Goal: Find specific page/section: Find specific page/section

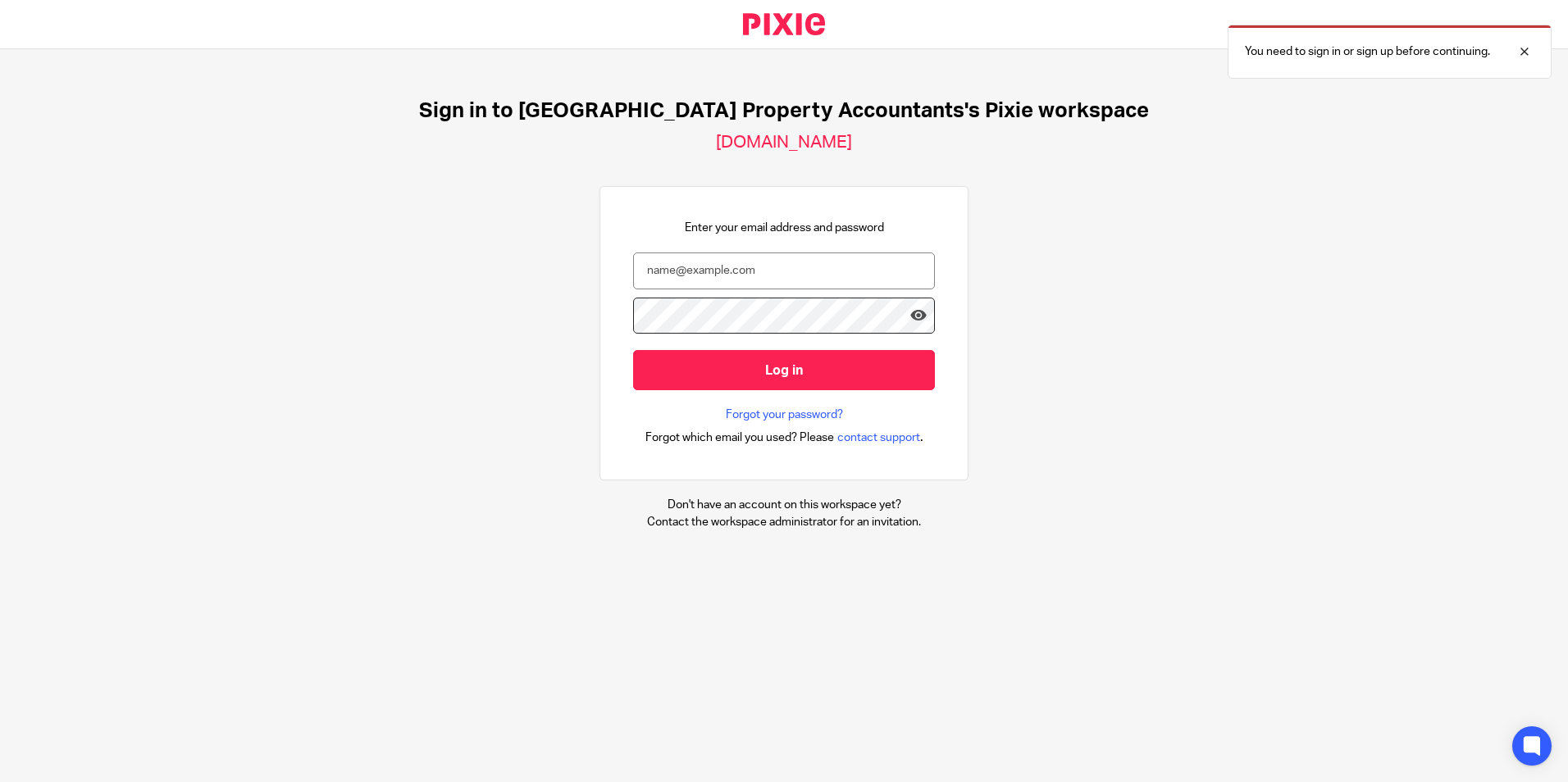
click at [0, 781] on div at bounding box center [0, 782] width 0 height 0
click at [1219, 141] on div "Sign in to UK Property Accountants's Pixie workspace ukpa.usepixie.net Enter yo…" at bounding box center [784, 314] width 1568 height 530
click at [1389, 207] on div "Sign in to [GEOGRAPHIC_DATA] Property Accountants's Pixie workspace [DOMAIN_NAM…" at bounding box center [784, 314] width 1568 height 530
click at [890, 272] on input "email" at bounding box center [784, 271] width 302 height 37
click at [0, 781] on div at bounding box center [0, 782] width 0 height 0
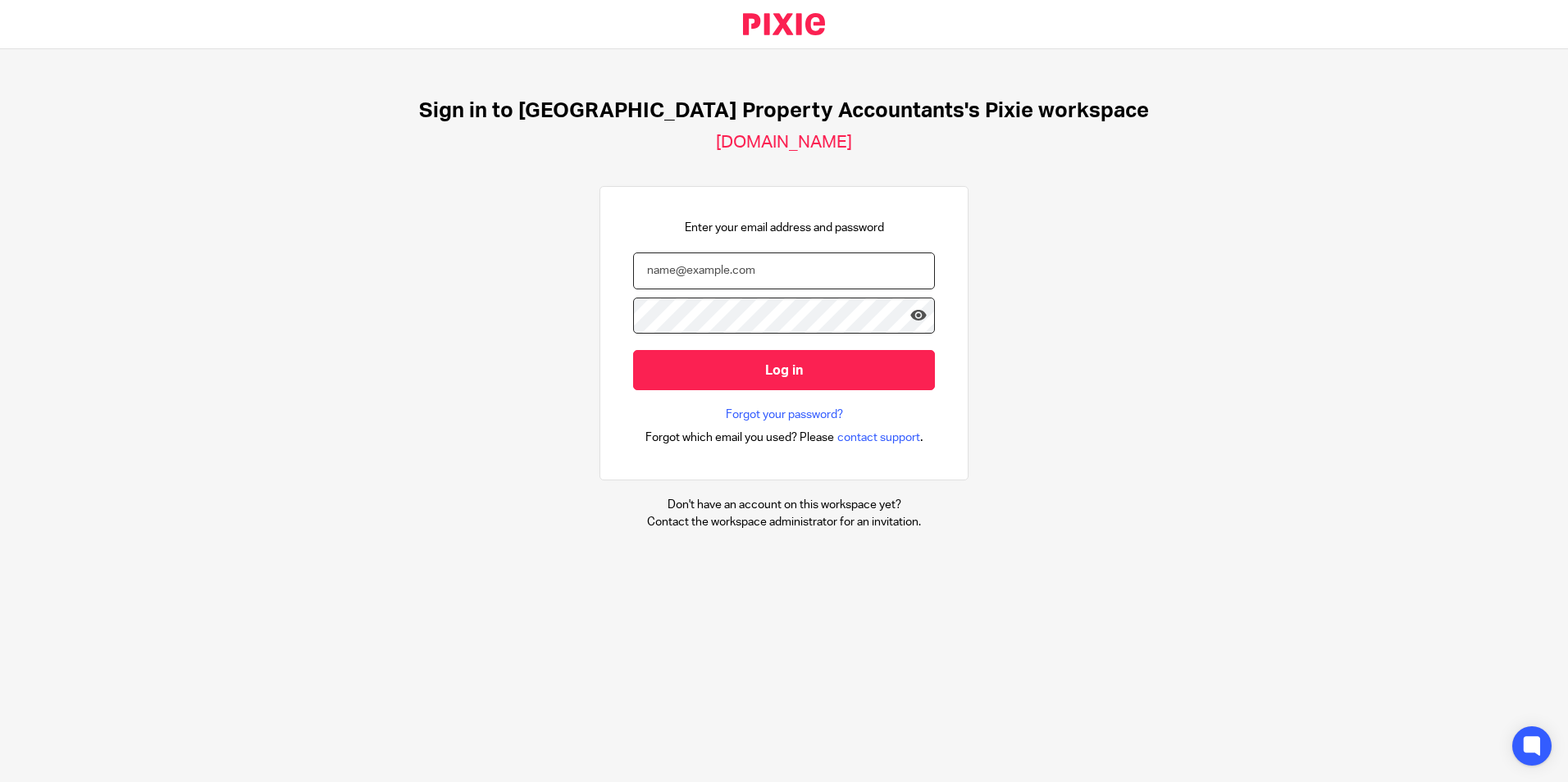
type input "[EMAIL_ADDRESS][DOMAIN_NAME]"
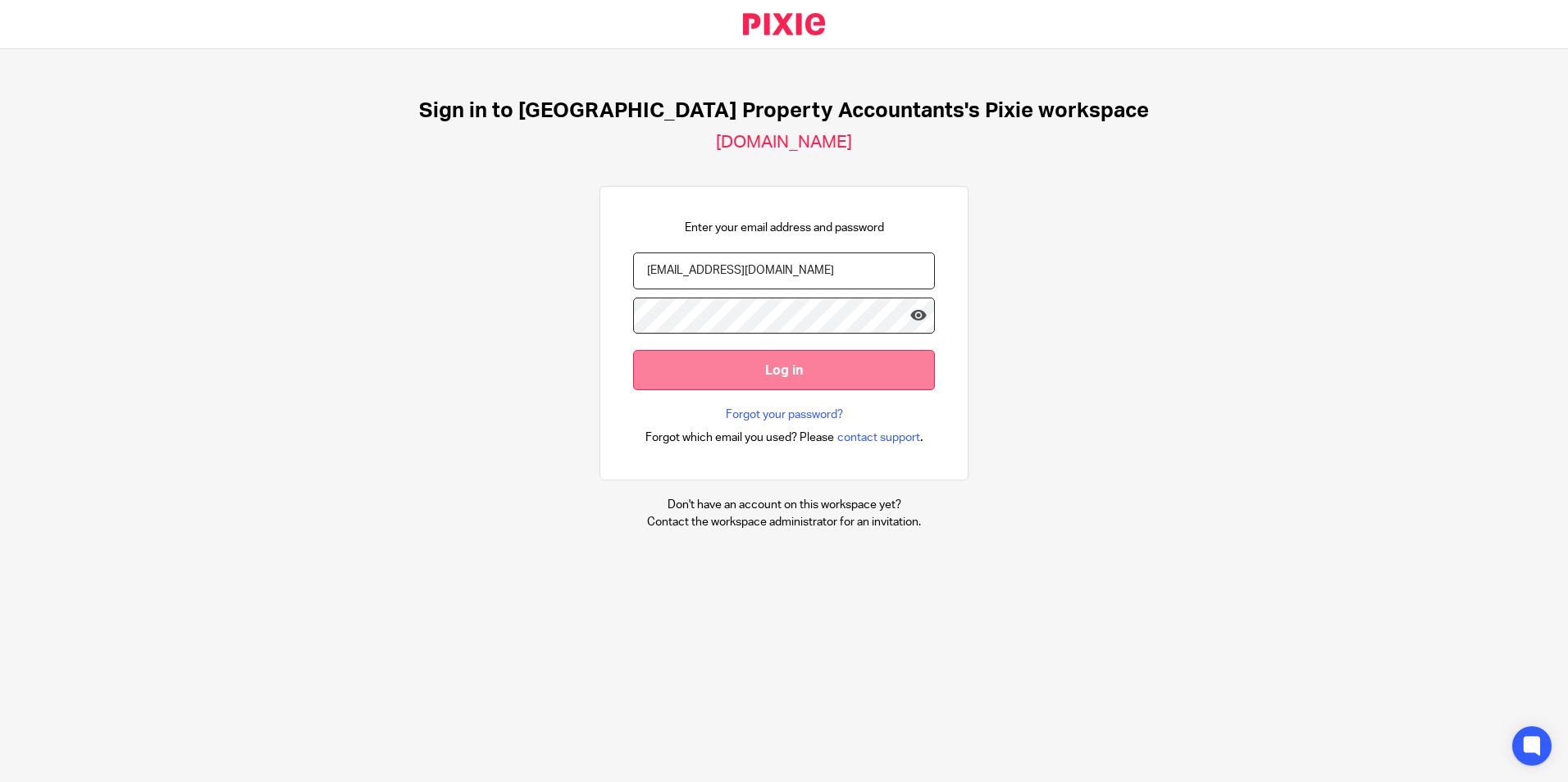
click at [669, 359] on input "Log in" at bounding box center [784, 370] width 302 height 40
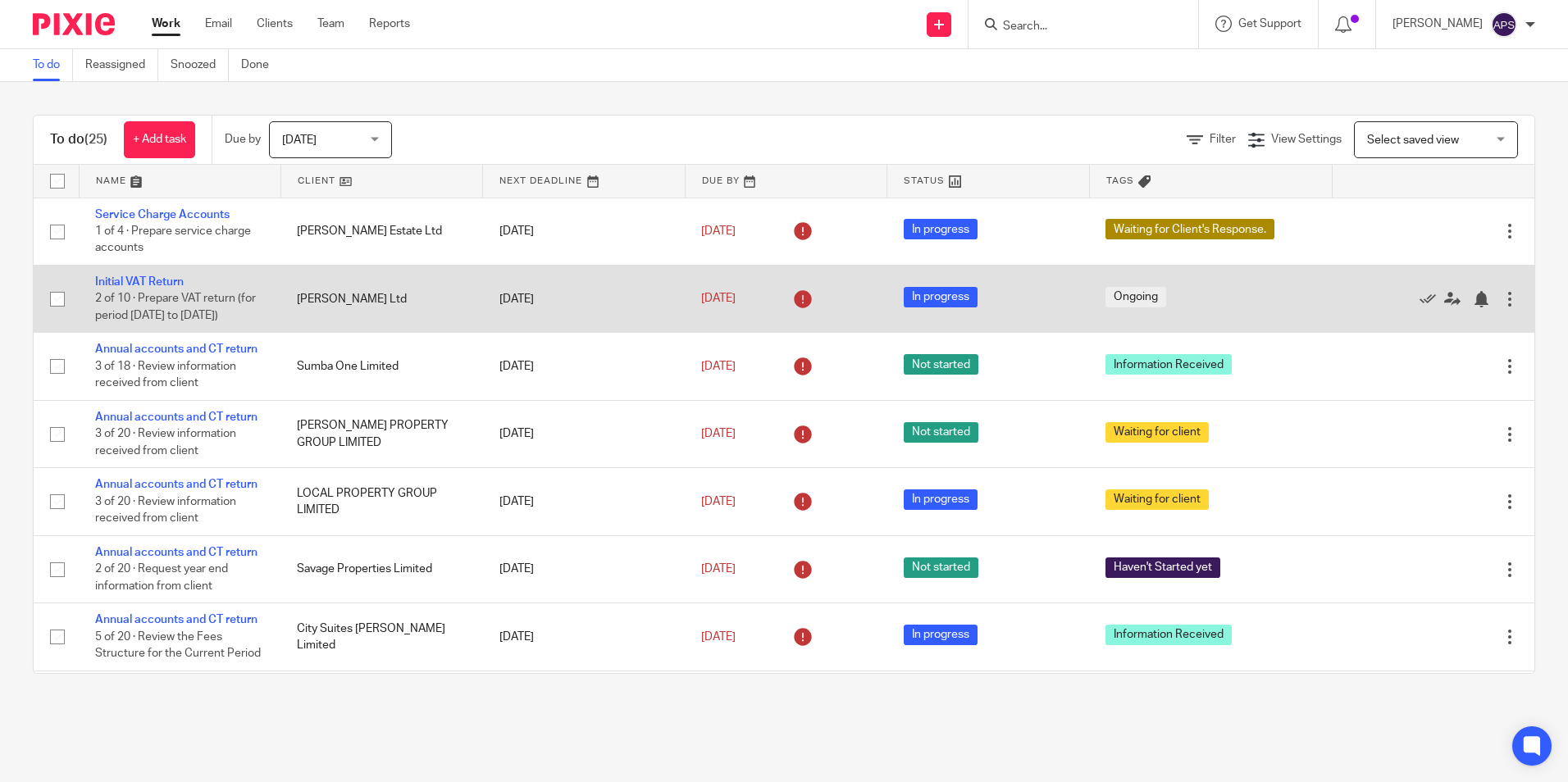
drag, startPoint x: 297, startPoint y: 300, endPoint x: 594, endPoint y: 336, distance: 299.2
click at [926, 332] on tr "Initial VAT Return 2 of 10 · Prepare VAT return (for period 24 Nov 2022 to 28 F…" at bounding box center [783, 298] width 1501 height 67
drag, startPoint x: 93, startPoint y: 276, endPoint x: 352, endPoint y: 304, distance: 260.5
click at [352, 304] on tr "Initial VAT Return 2 of 10 · Prepare VAT return (for period 24 Nov 2022 to 28 F…" at bounding box center [783, 298] width 1501 height 67
drag, startPoint x: 71, startPoint y: 278, endPoint x: 303, endPoint y: 286, distance: 232.1
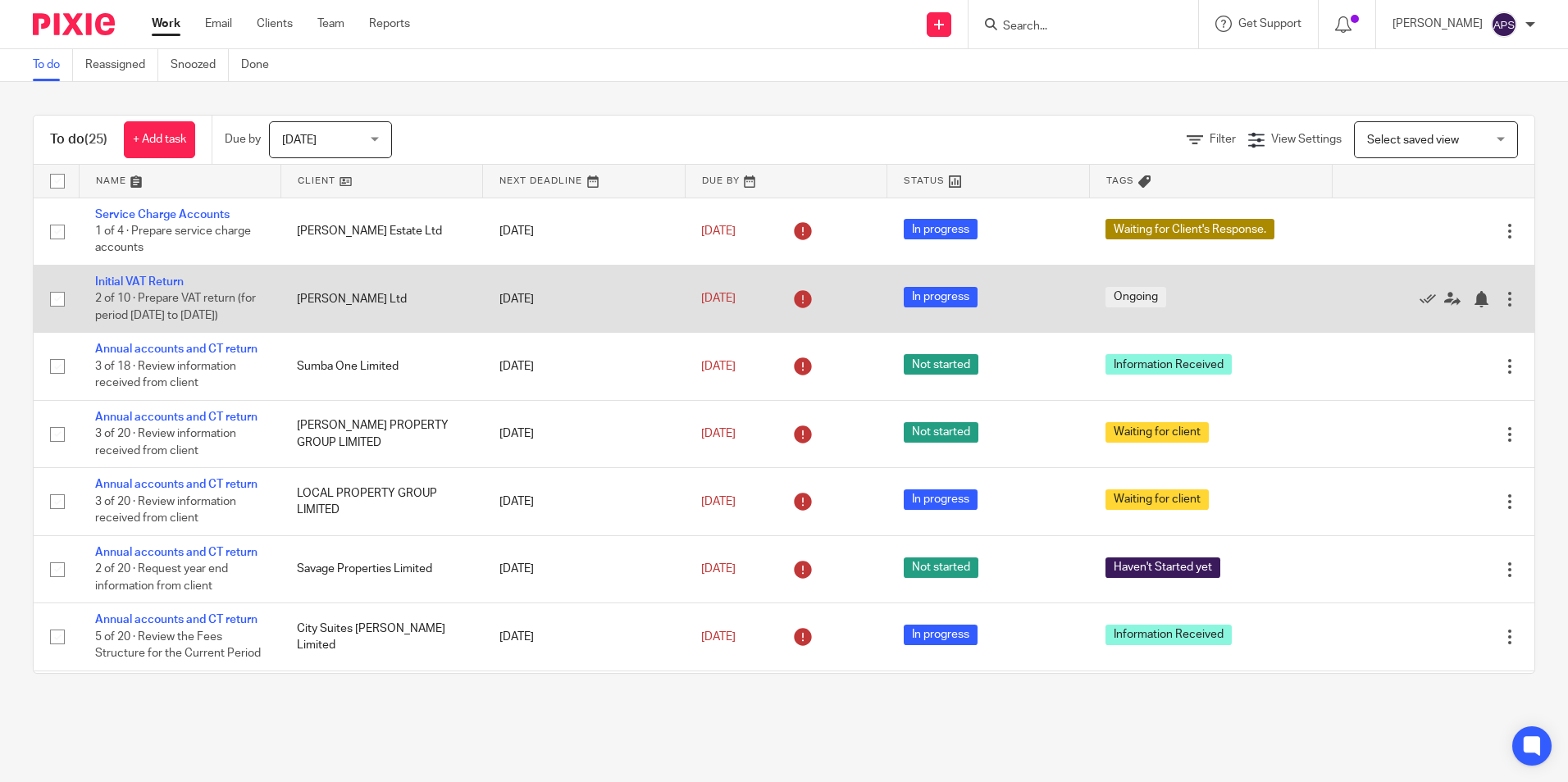
click at [303, 286] on tr "Initial VAT Return 2 of 10 · Prepare VAT return (for period 24 Nov 2022 to 28 F…" at bounding box center [783, 298] width 1501 height 67
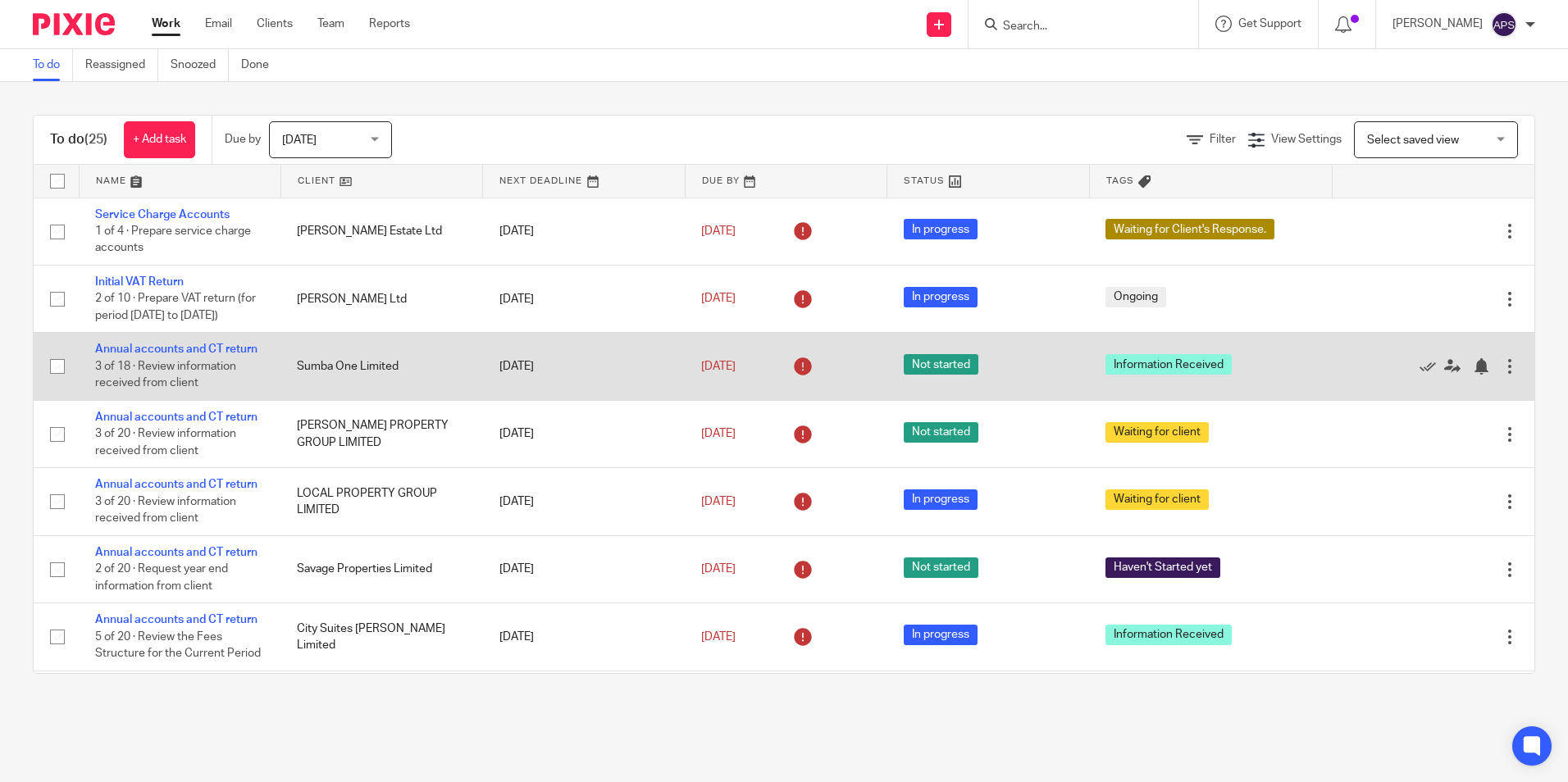
drag, startPoint x: 105, startPoint y: 359, endPoint x: 377, endPoint y: 359, distance: 272.0
click at [377, 359] on tr "Annual accounts and CT return 3 of 18 · Review information received from client…" at bounding box center [783, 366] width 1501 height 67
drag, startPoint x: 282, startPoint y: 385, endPoint x: 448, endPoint y: 385, distance: 166.0
click at [448, 385] on td "Sumba One Limited" at bounding box center [382, 366] width 202 height 67
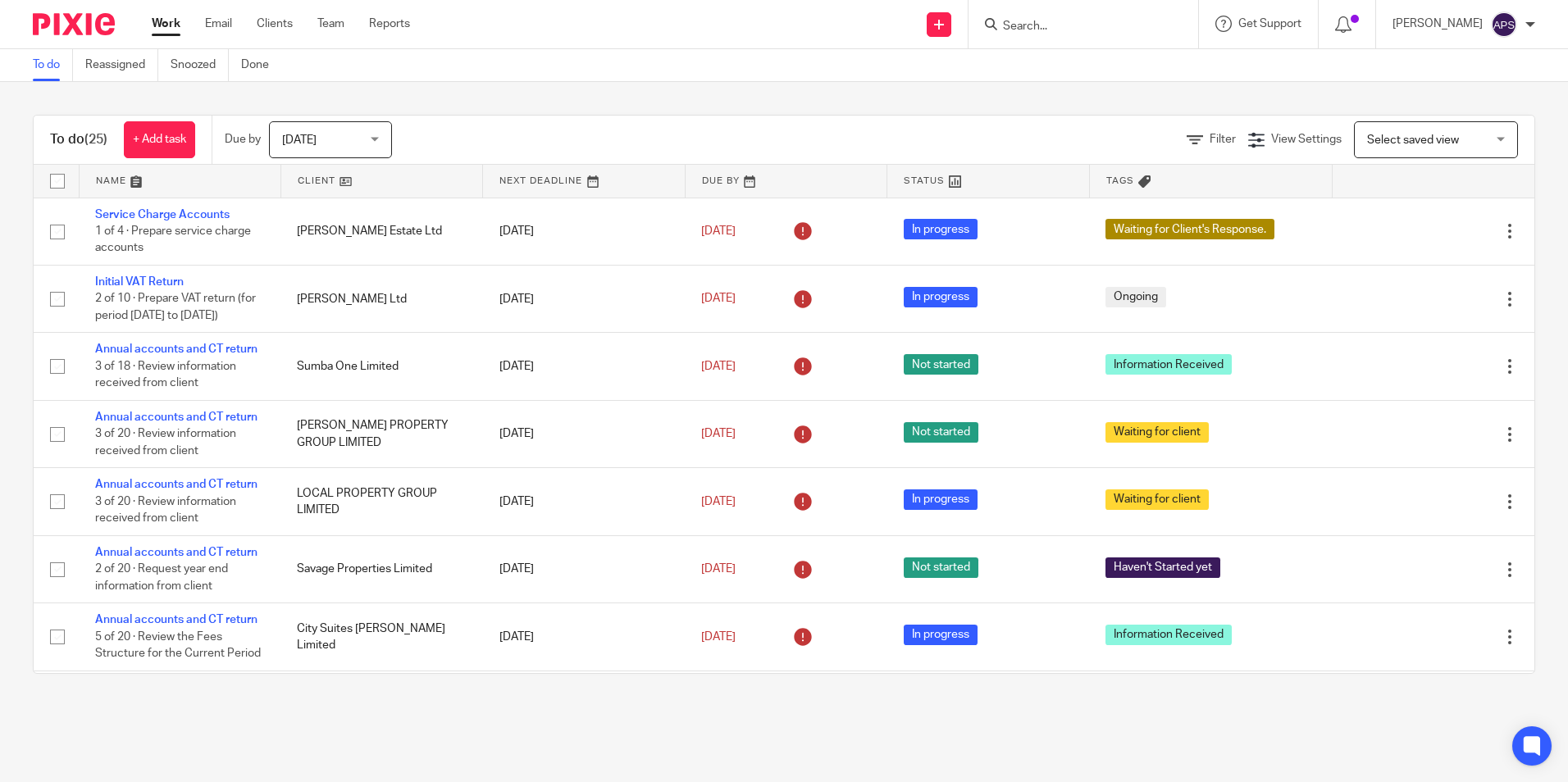
click at [1066, 31] on input "Search" at bounding box center [1075, 27] width 147 height 15
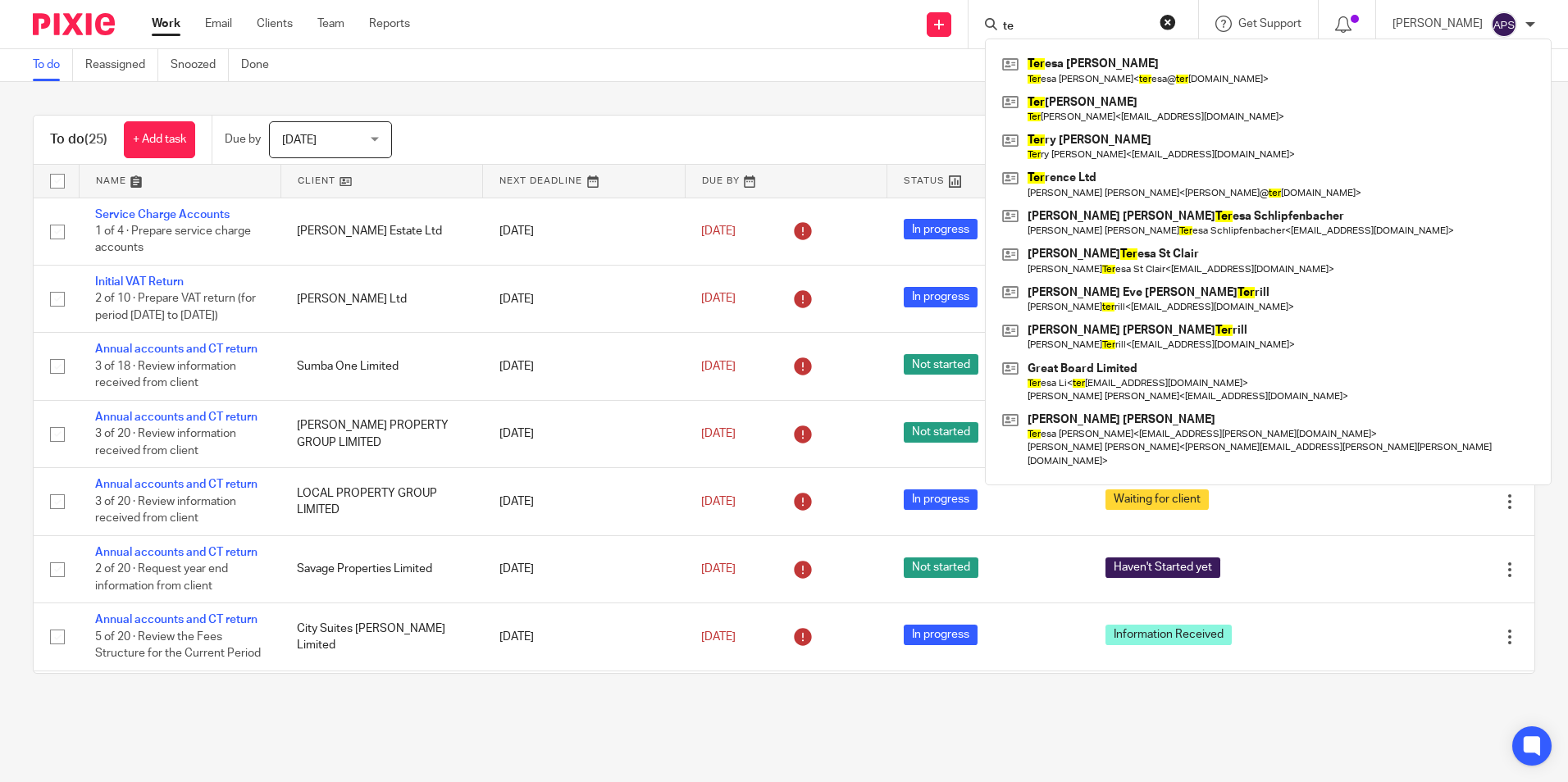
type input "t"
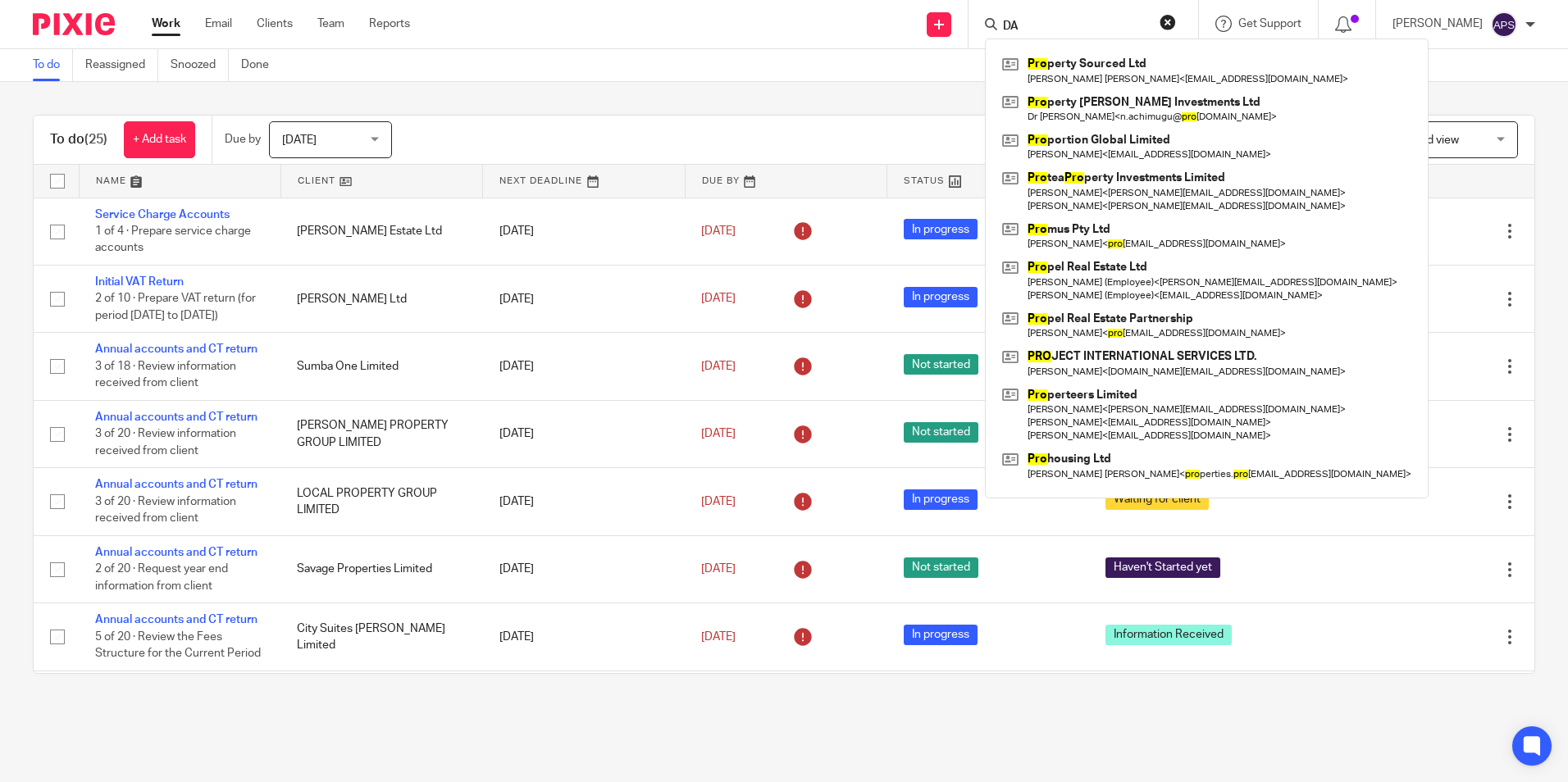
type input "D"
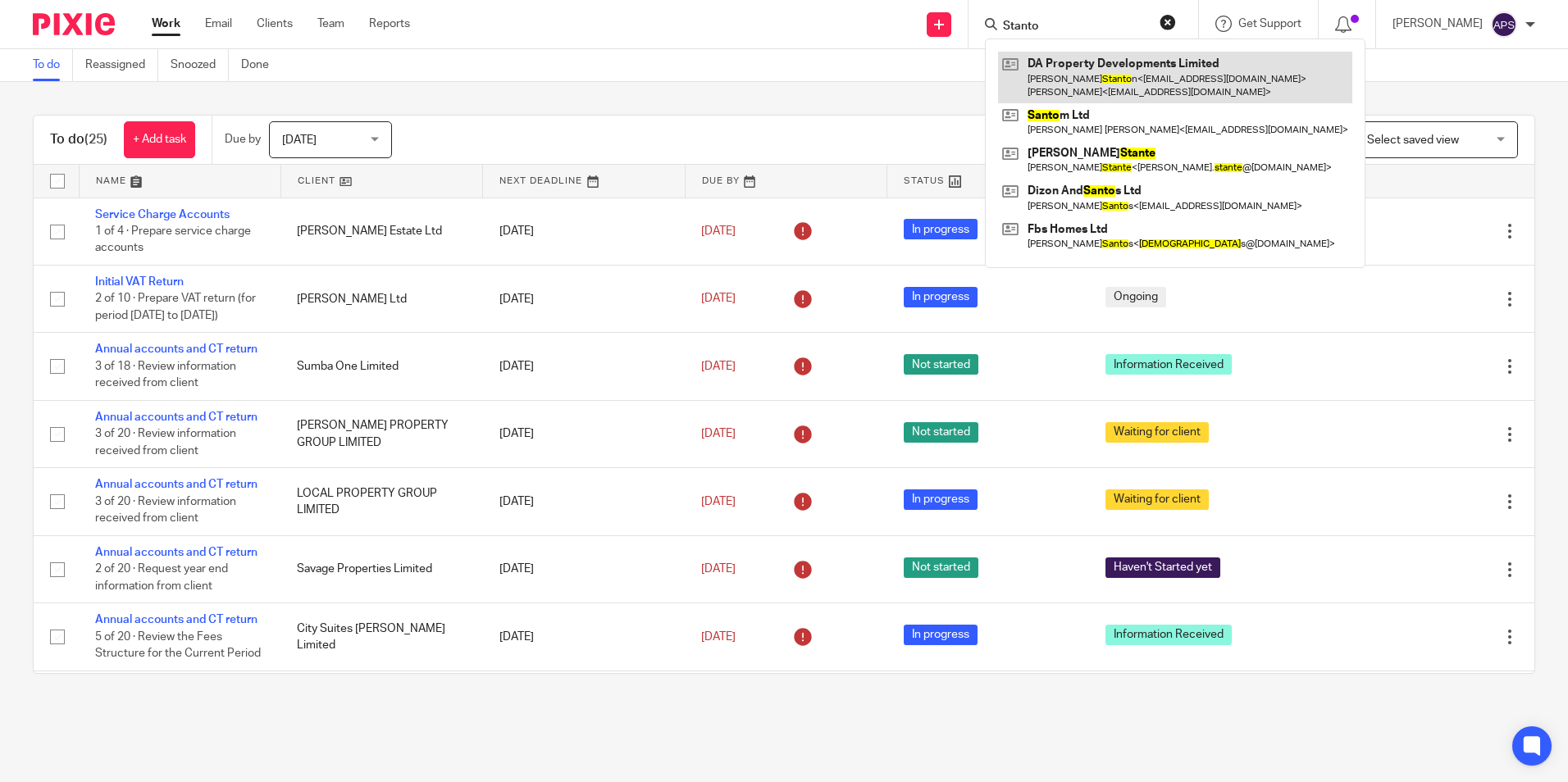
type input "Stanto"
click at [1109, 81] on link at bounding box center [1175, 77] width 354 height 51
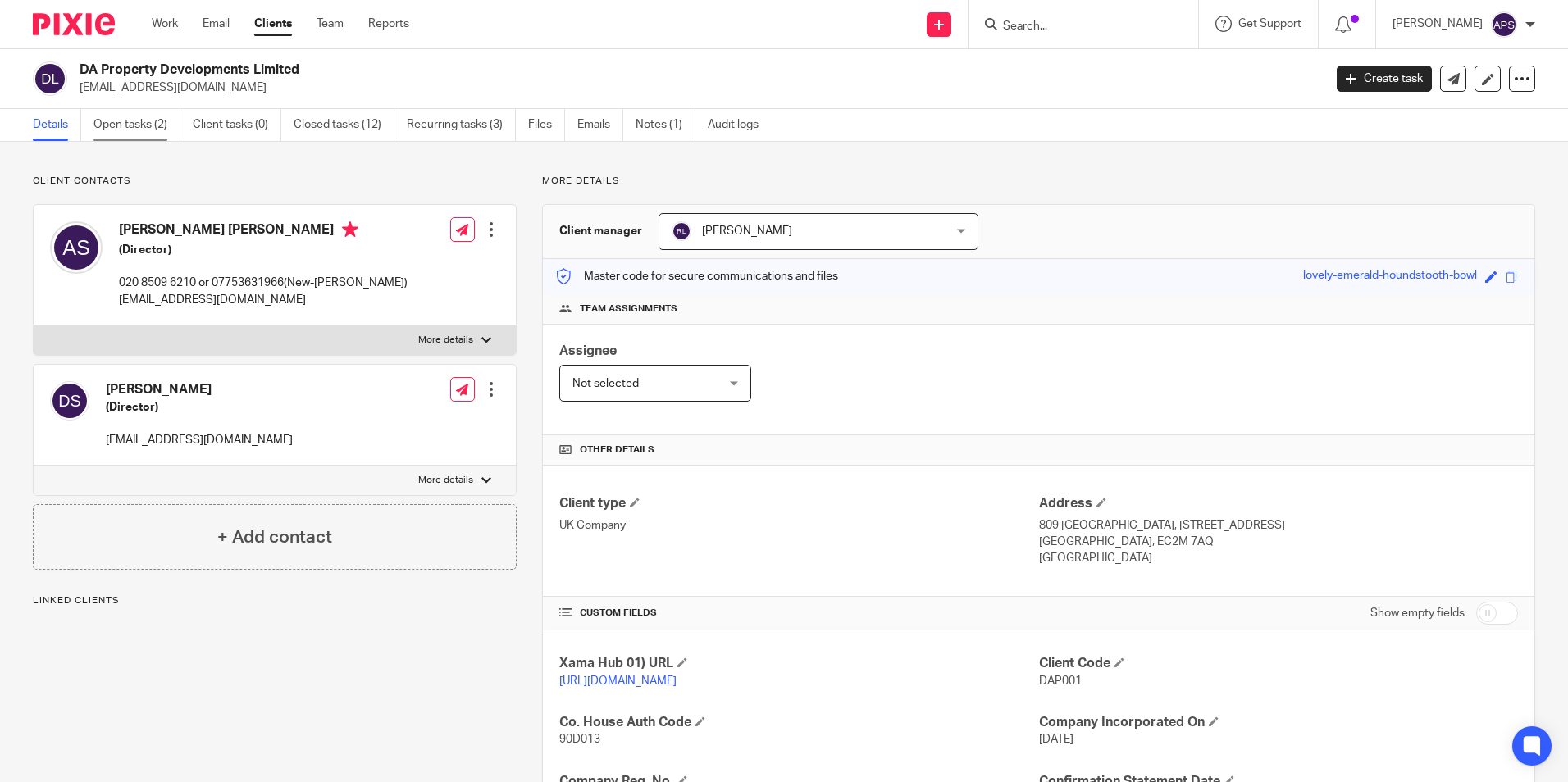
click at [141, 129] on link "Open tasks (2)" at bounding box center [137, 125] width 87 height 32
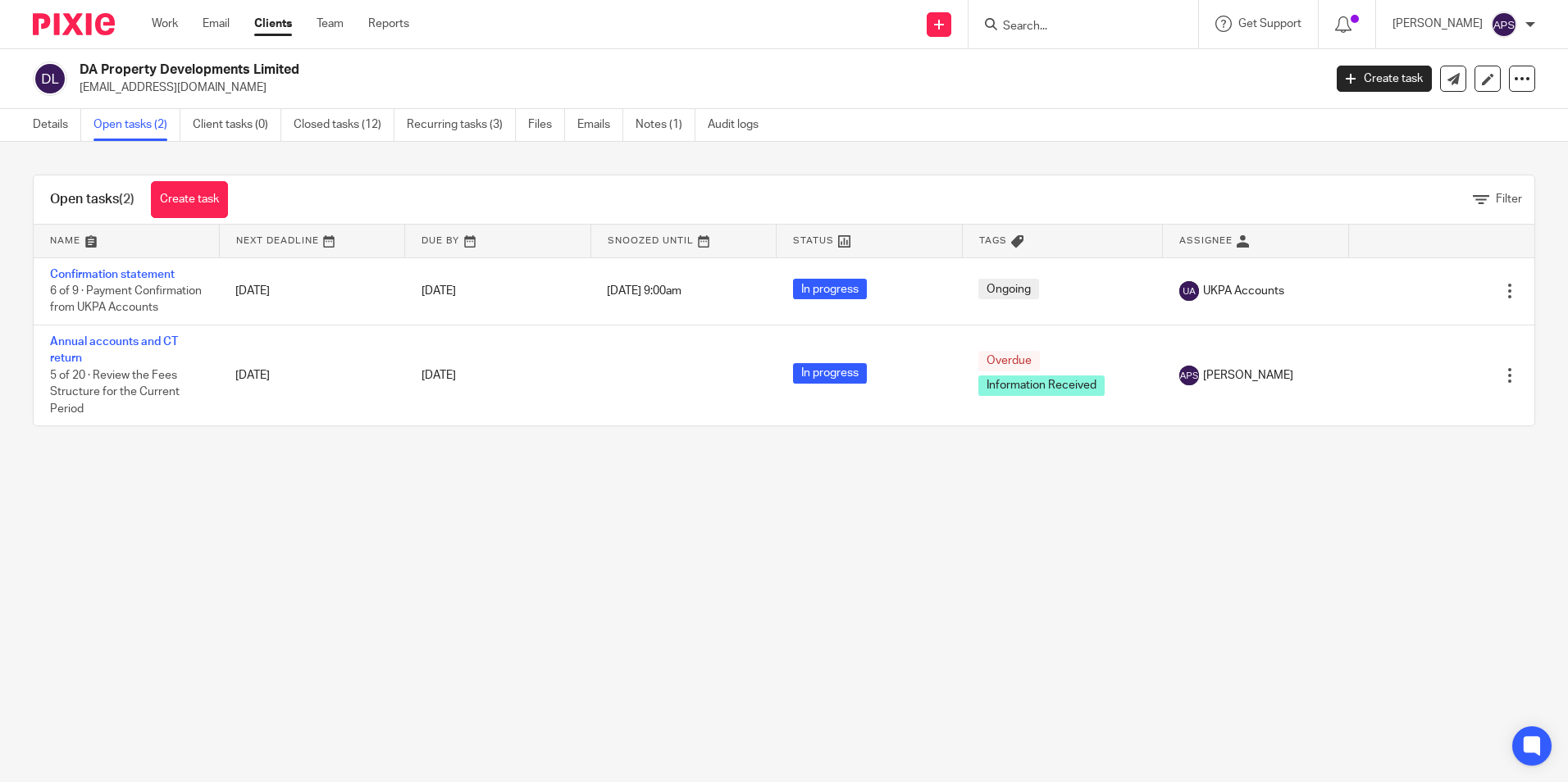
click at [1046, 88] on p "[EMAIL_ADDRESS][DOMAIN_NAME]" at bounding box center [695, 87] width 1232 height 17
